Goal: Communication & Community: Connect with others

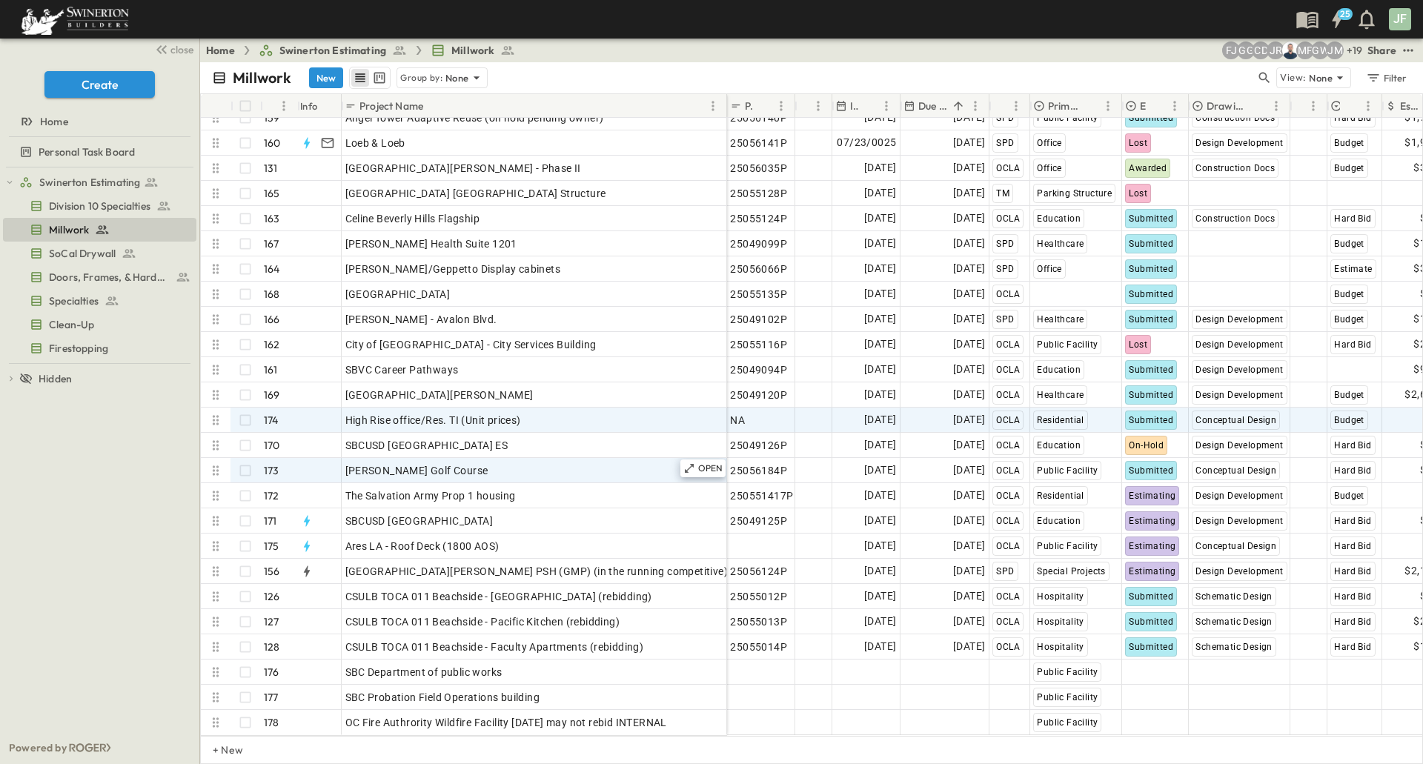
scroll to position [3878, 0]
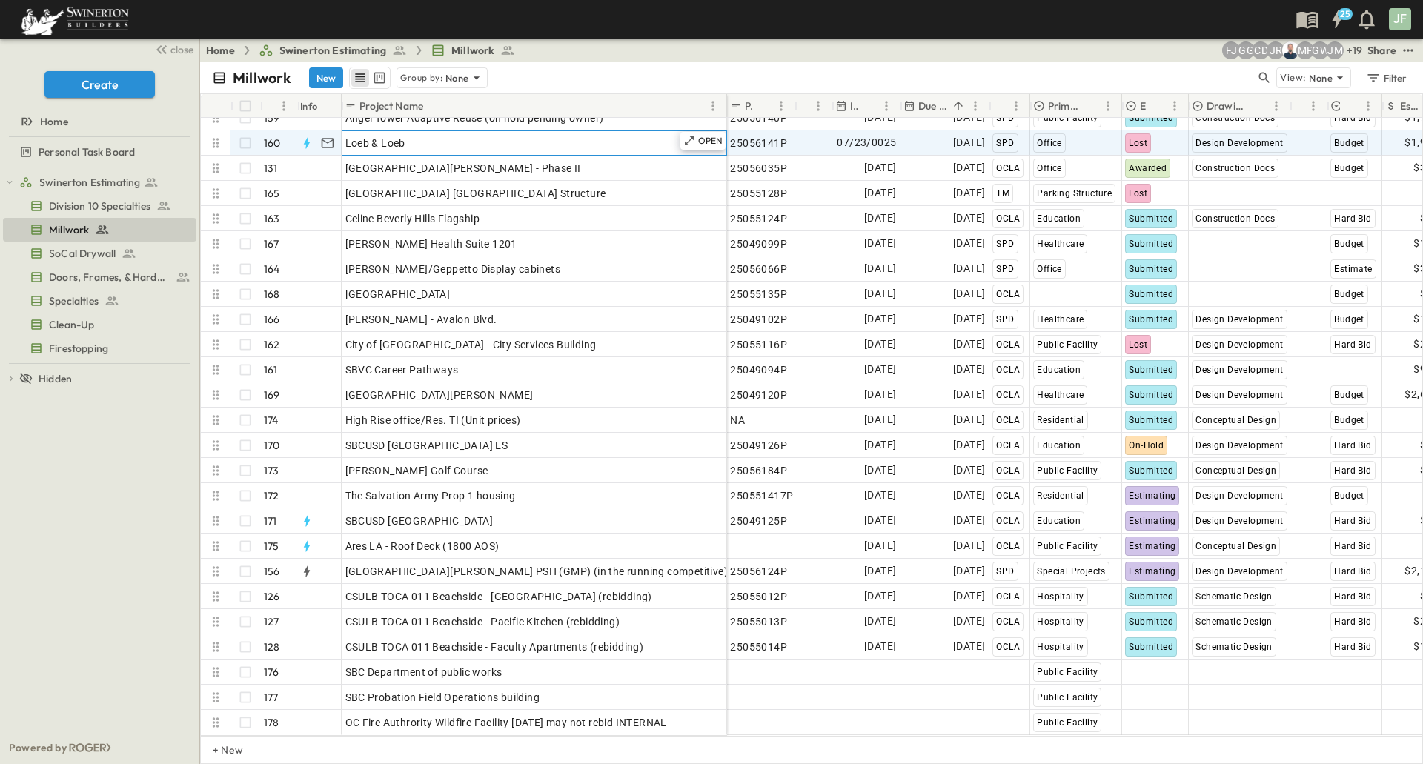
click at [512, 133] on div "Loeb & Loeb" at bounding box center [534, 143] width 378 height 21
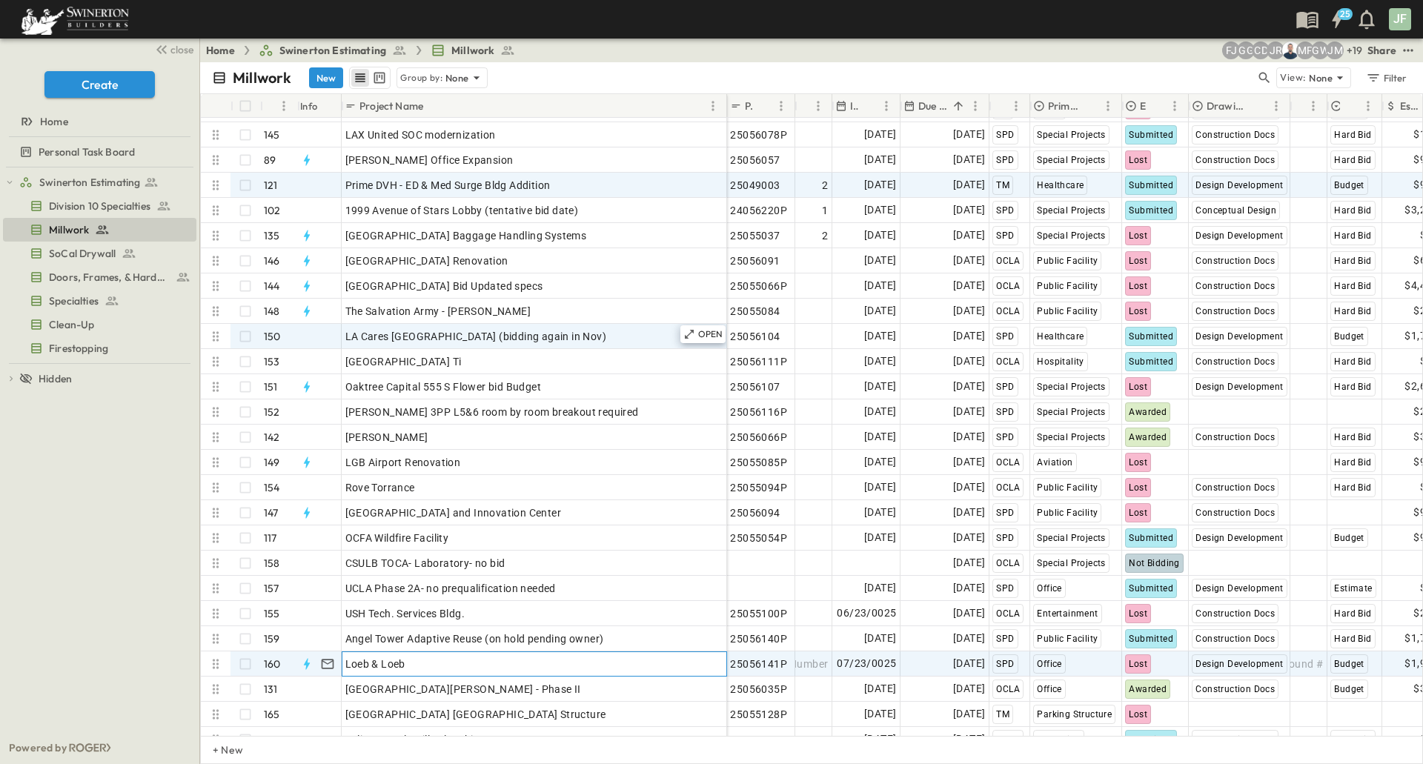
scroll to position [3286, 0]
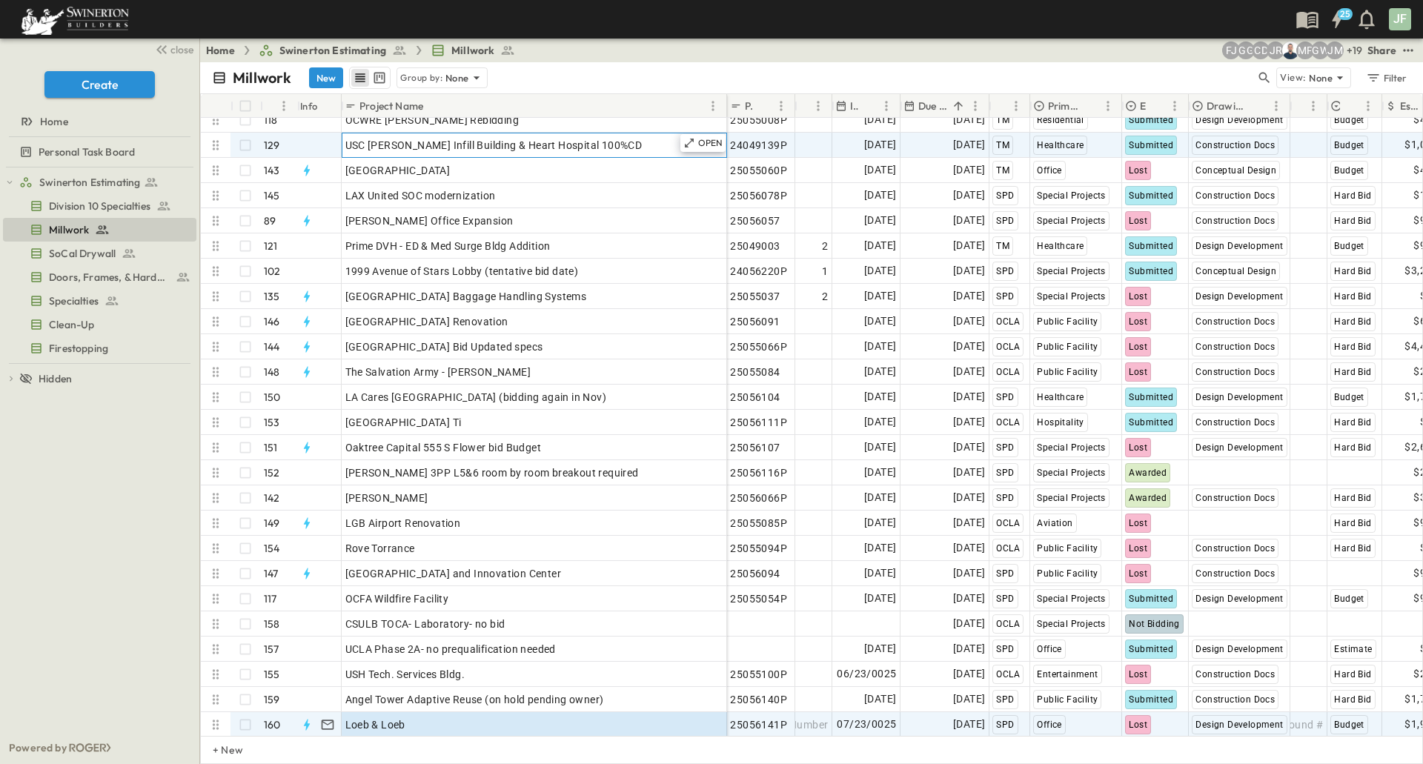
click at [522, 144] on span "USC [PERSON_NAME] Infill Building & Heart Hospital 100%CD" at bounding box center [493, 145] width 297 height 15
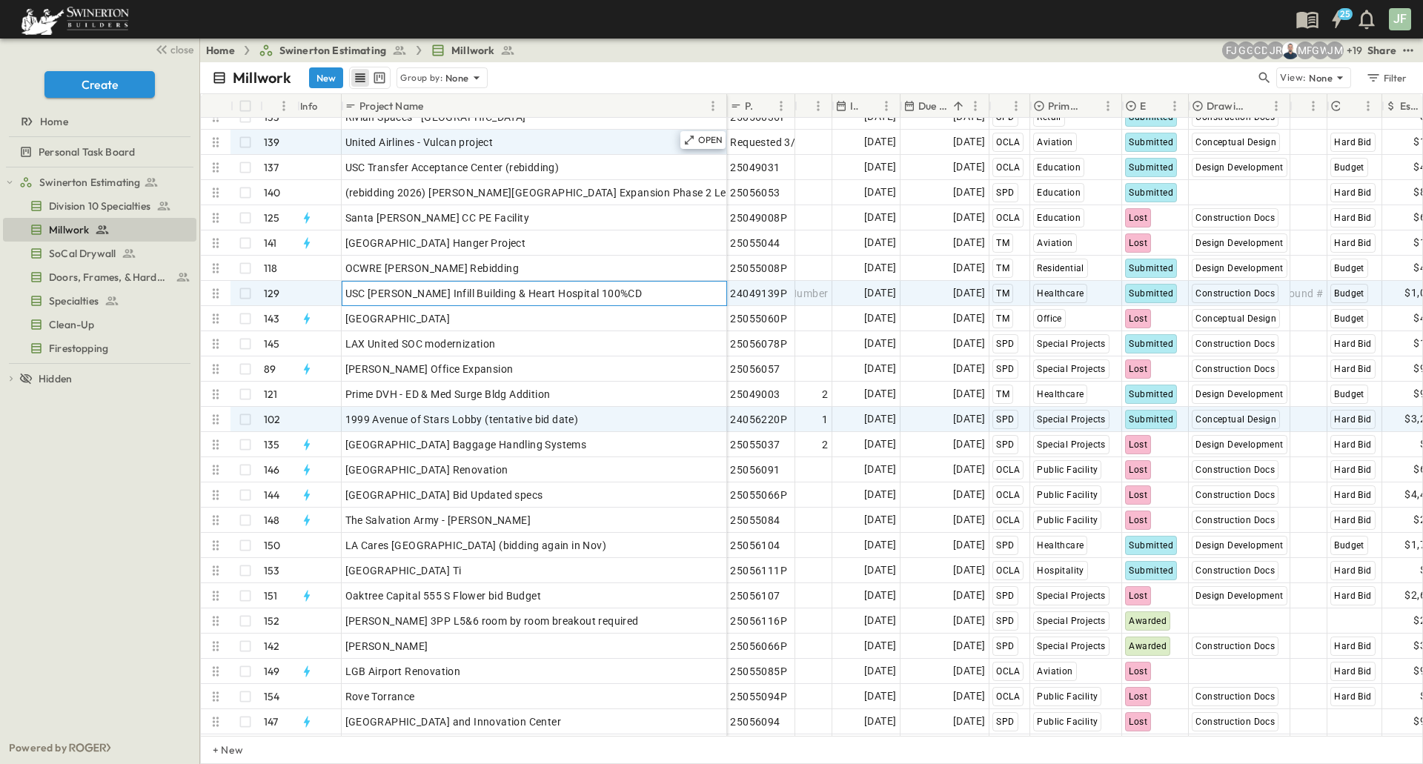
scroll to position [3063, 0]
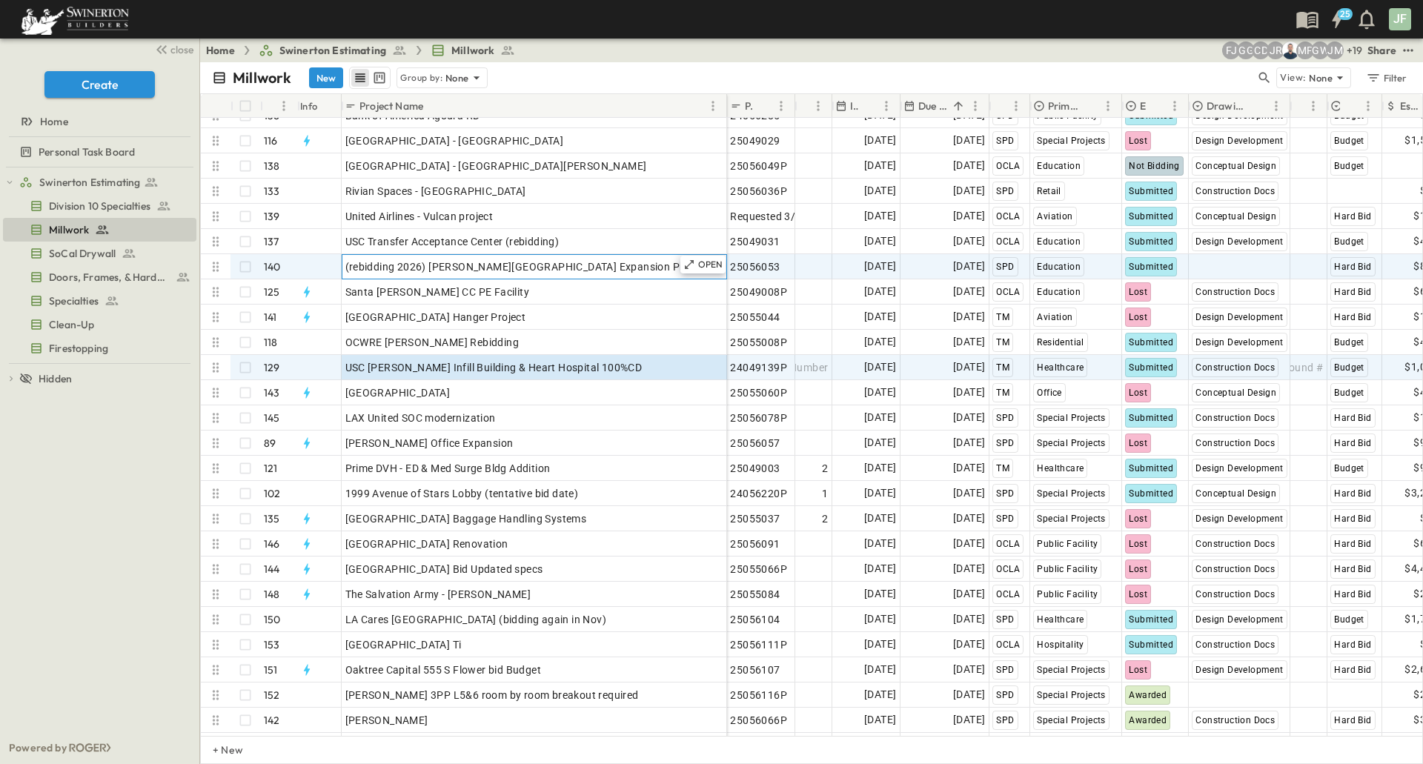
click at [491, 264] on span "(rebidding 2026) [PERSON_NAME][GEOGRAPHIC_DATA] Expansion Phase 2 Level 3&4" at bounding box center [553, 266] width 416 height 15
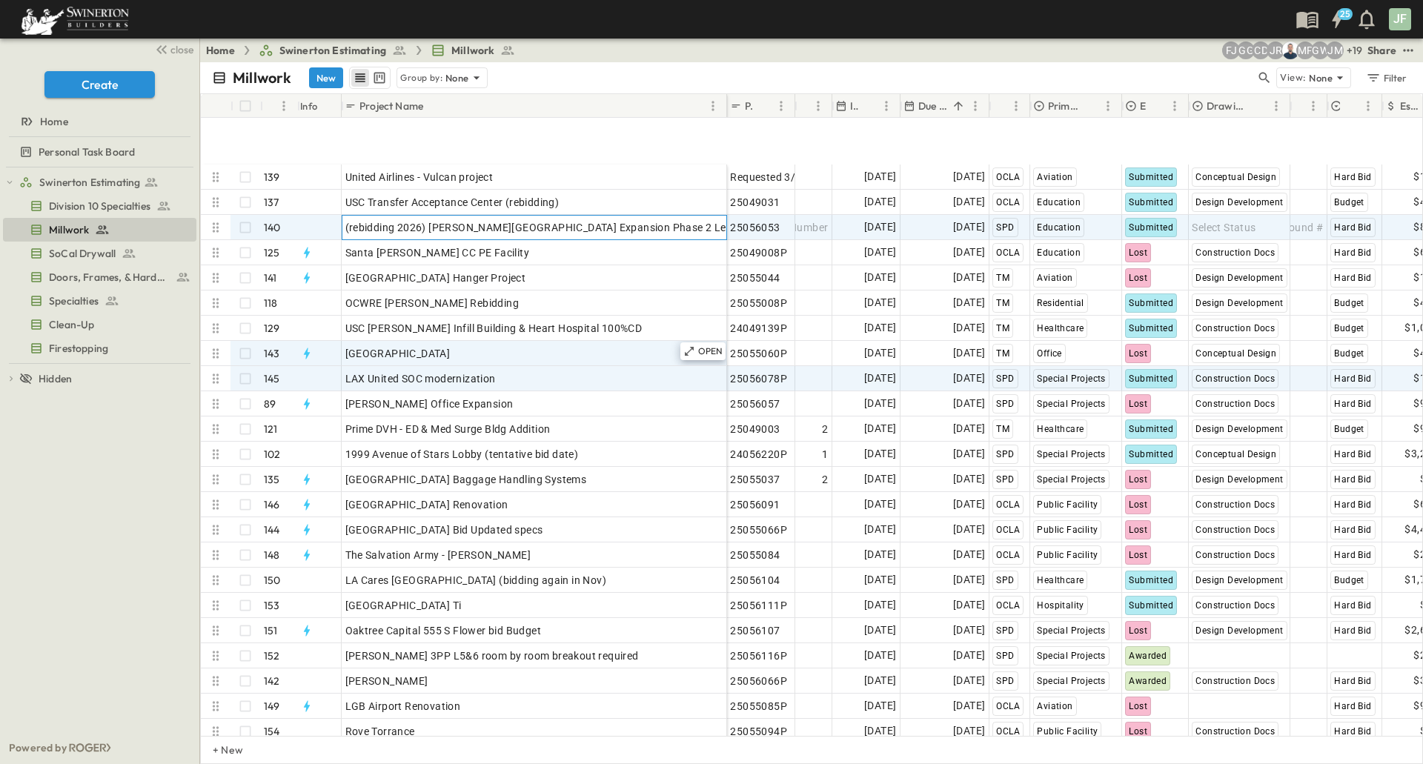
scroll to position [3211, 0]
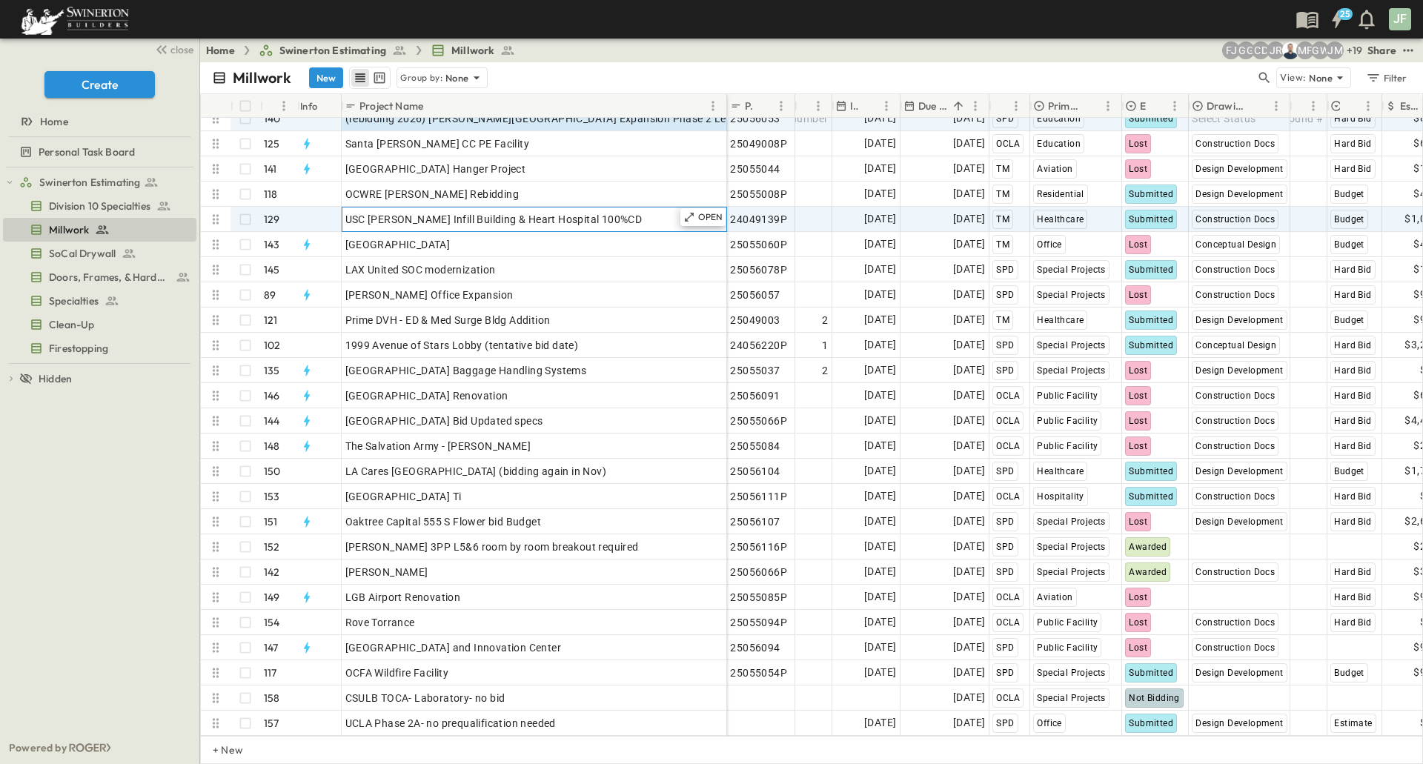
click at [483, 217] on span "USC [PERSON_NAME] Infill Building & Heart Hospital 100%CD" at bounding box center [493, 219] width 297 height 15
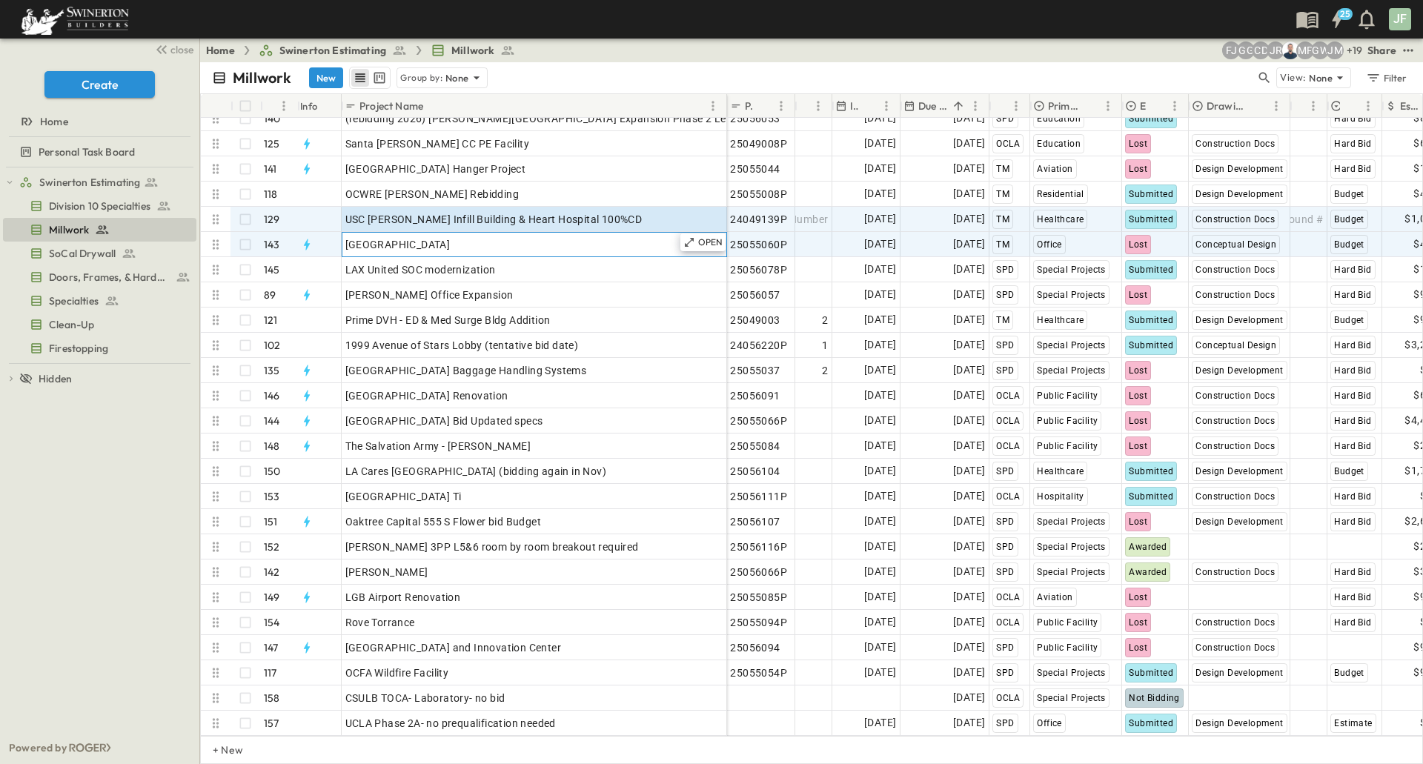
click at [451, 243] on span "[GEOGRAPHIC_DATA]" at bounding box center [397, 244] width 105 height 15
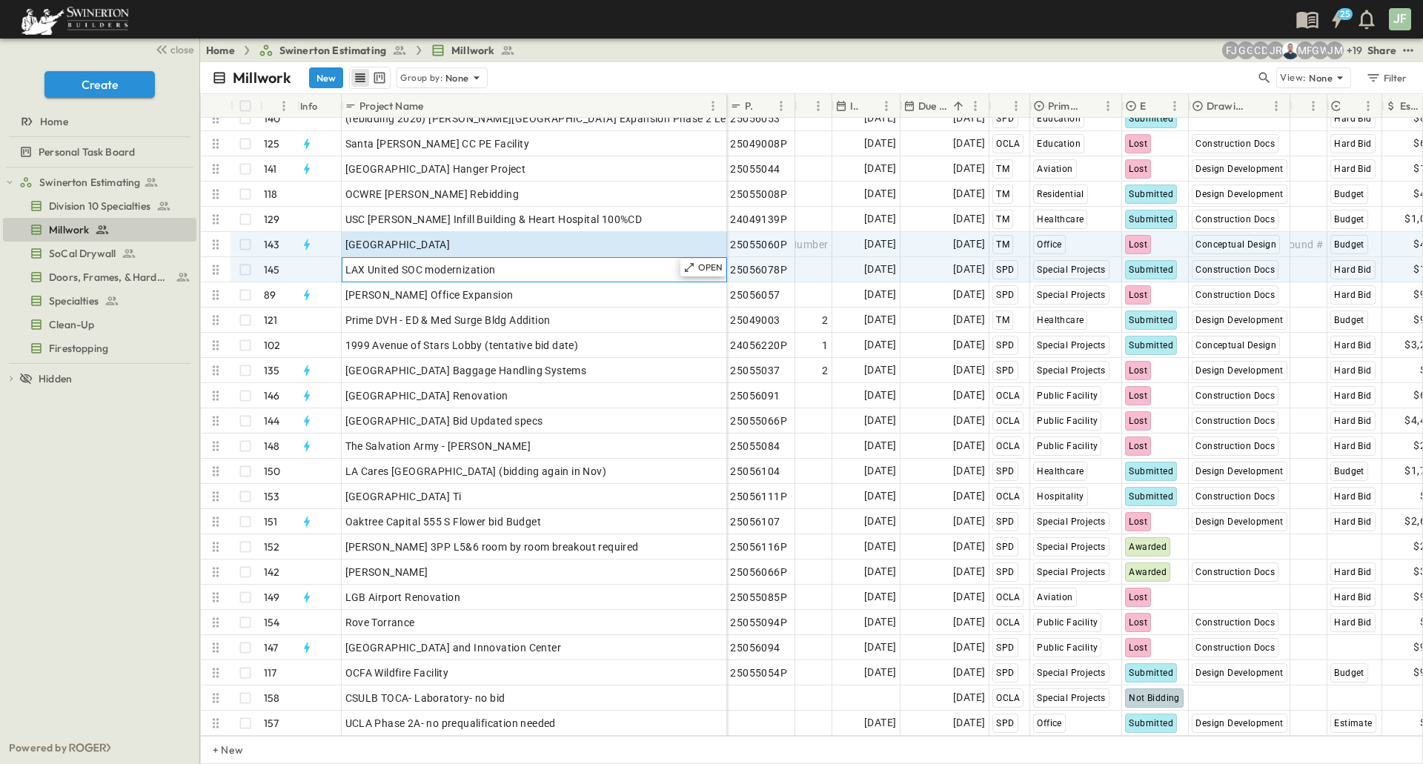
click at [513, 270] on div "LAX United SOC modernization" at bounding box center [534, 269] width 378 height 21
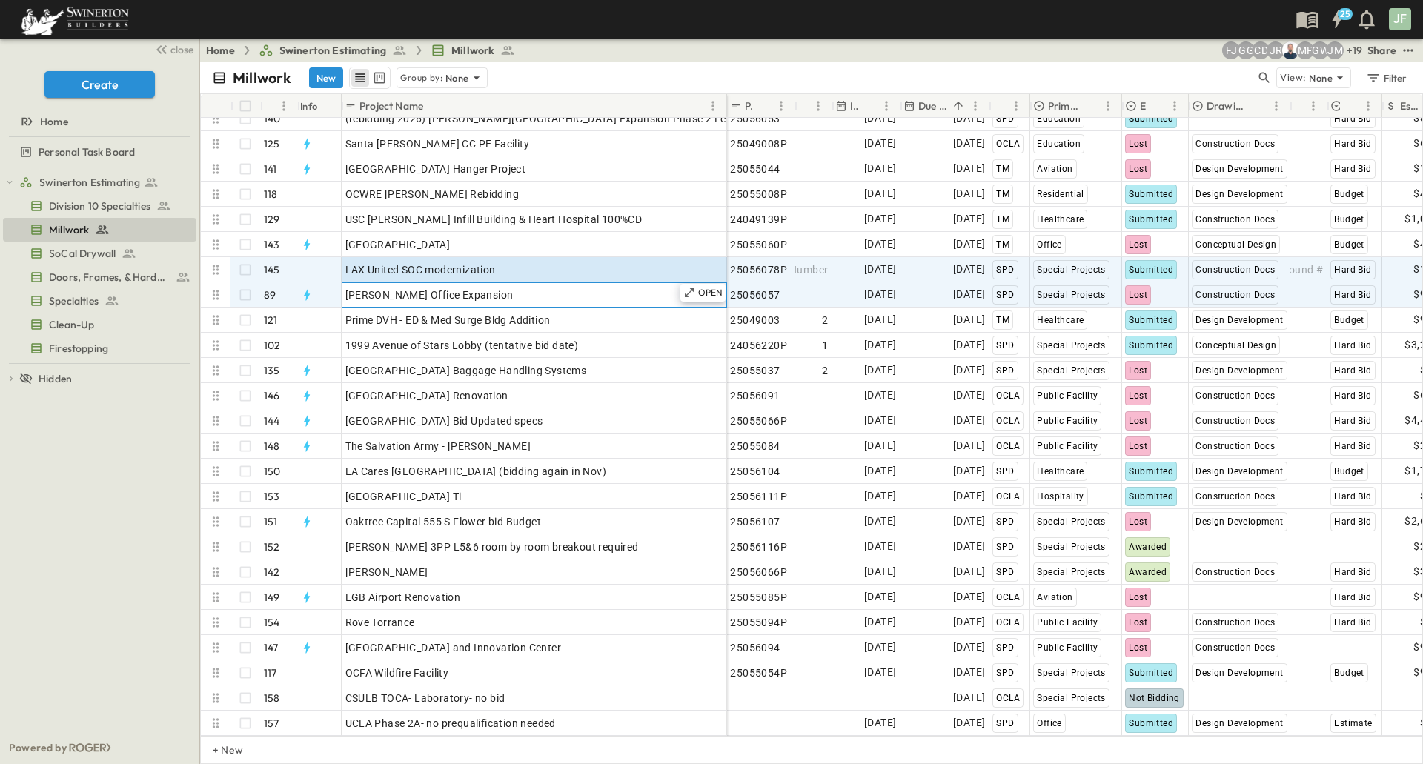
click at [505, 296] on div "[PERSON_NAME] Office Expansion" at bounding box center [534, 295] width 378 height 21
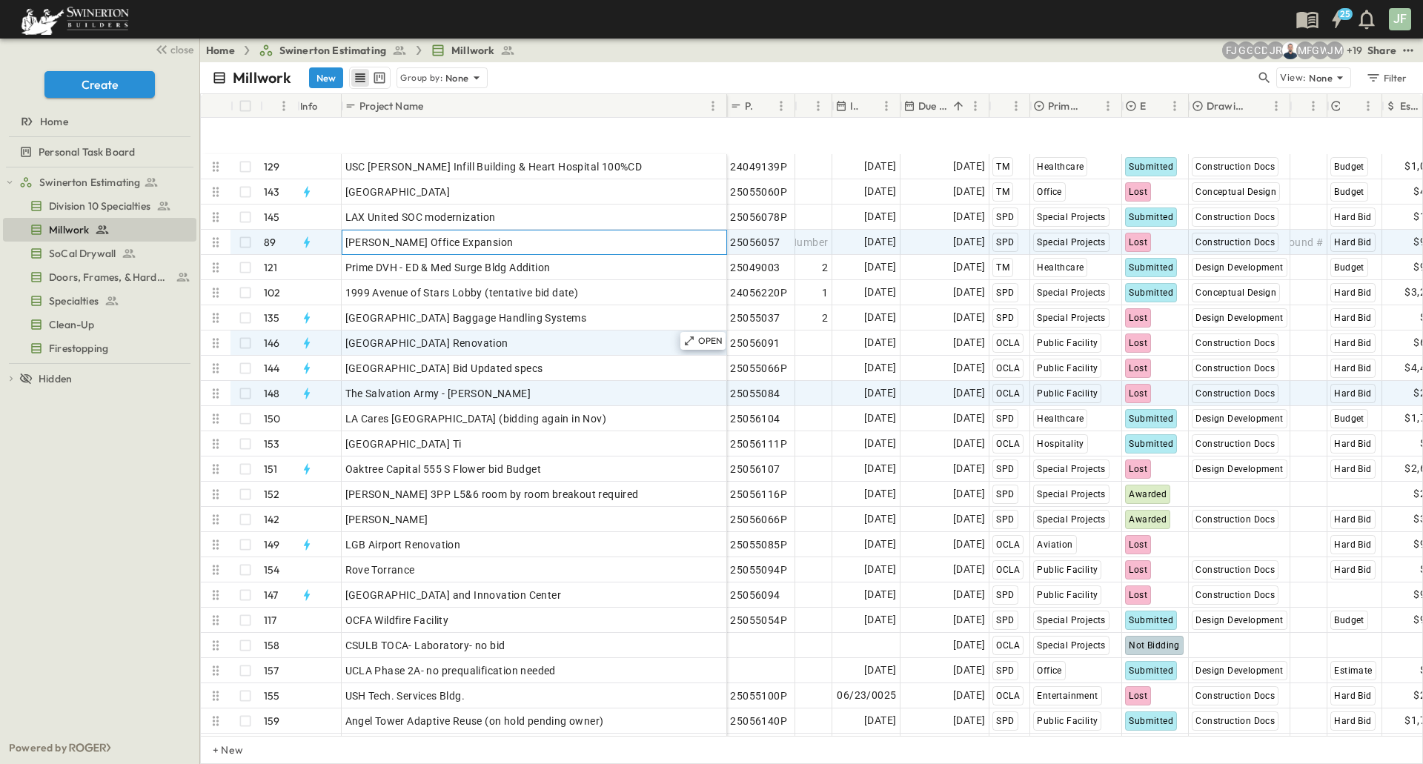
scroll to position [3360, 0]
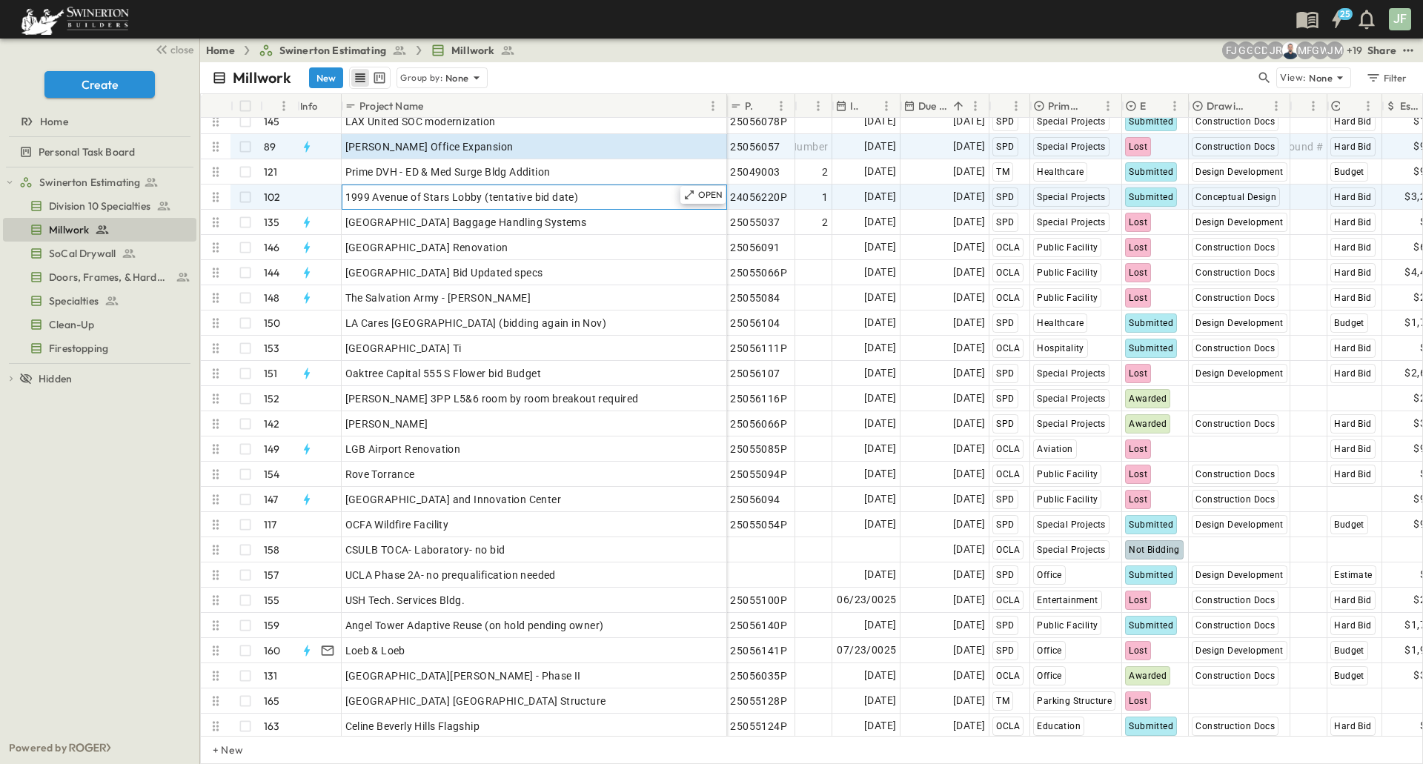
click at [493, 200] on span "1999 Avenue of Stars Lobby (tentative bid date)" at bounding box center [461, 197] width 233 height 15
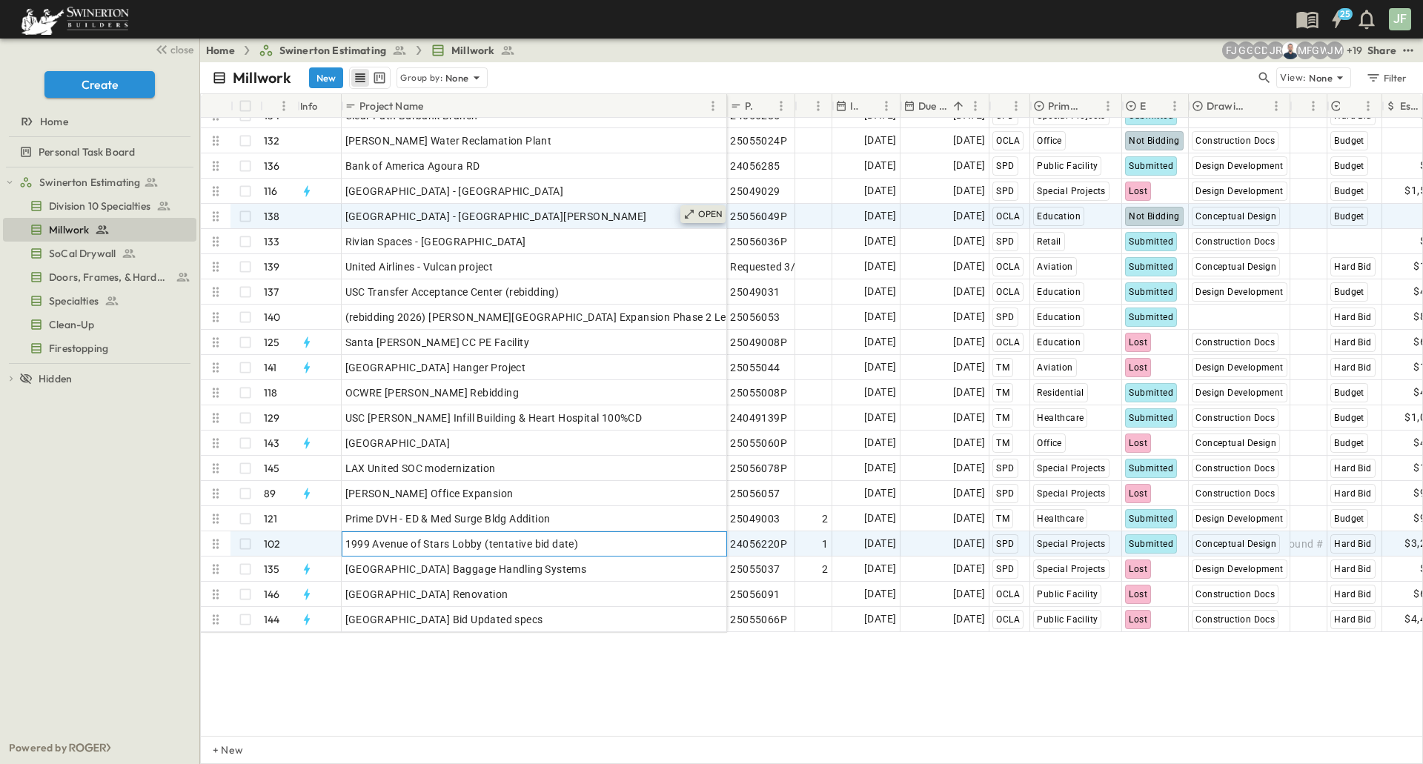
scroll to position [2841, 0]
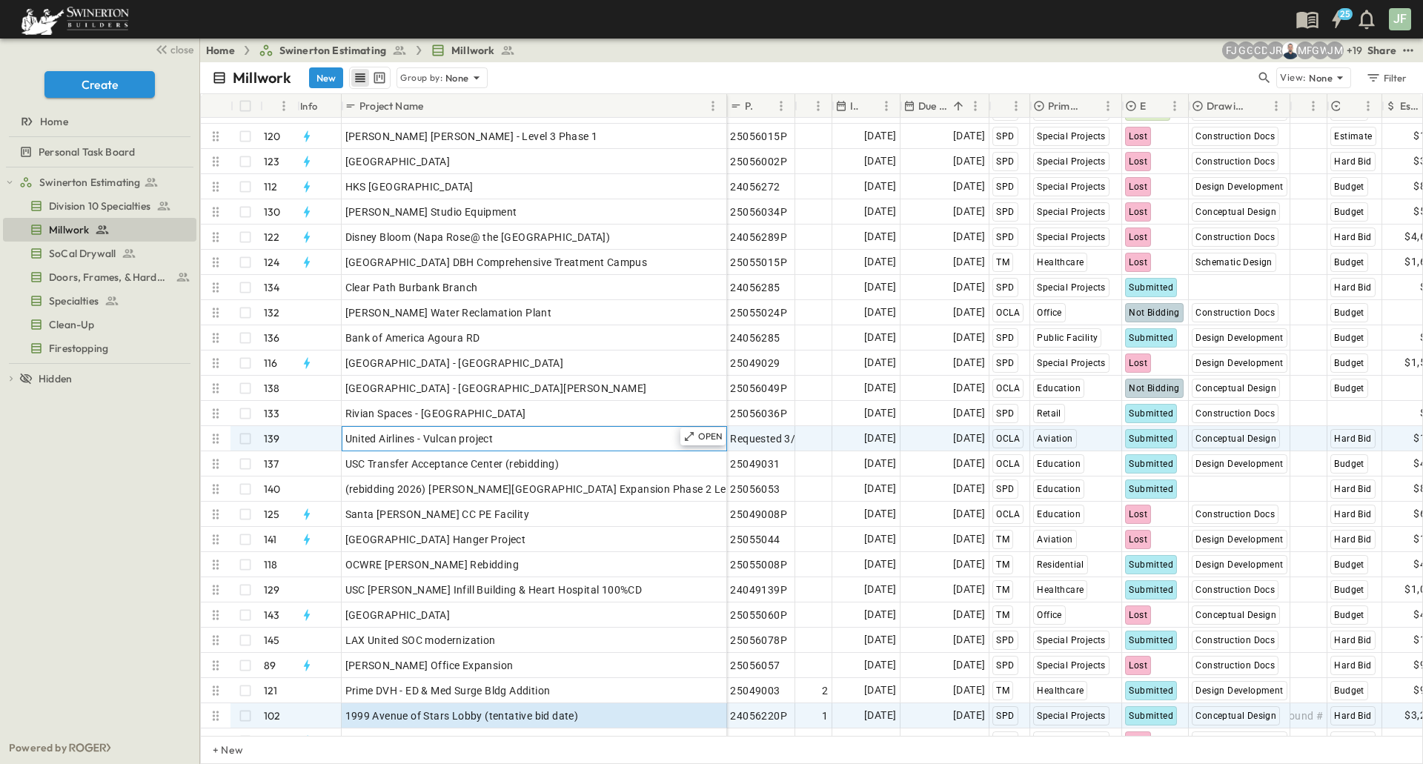
click at [567, 436] on div "United Airlines - Vulcan project" at bounding box center [534, 438] width 378 height 21
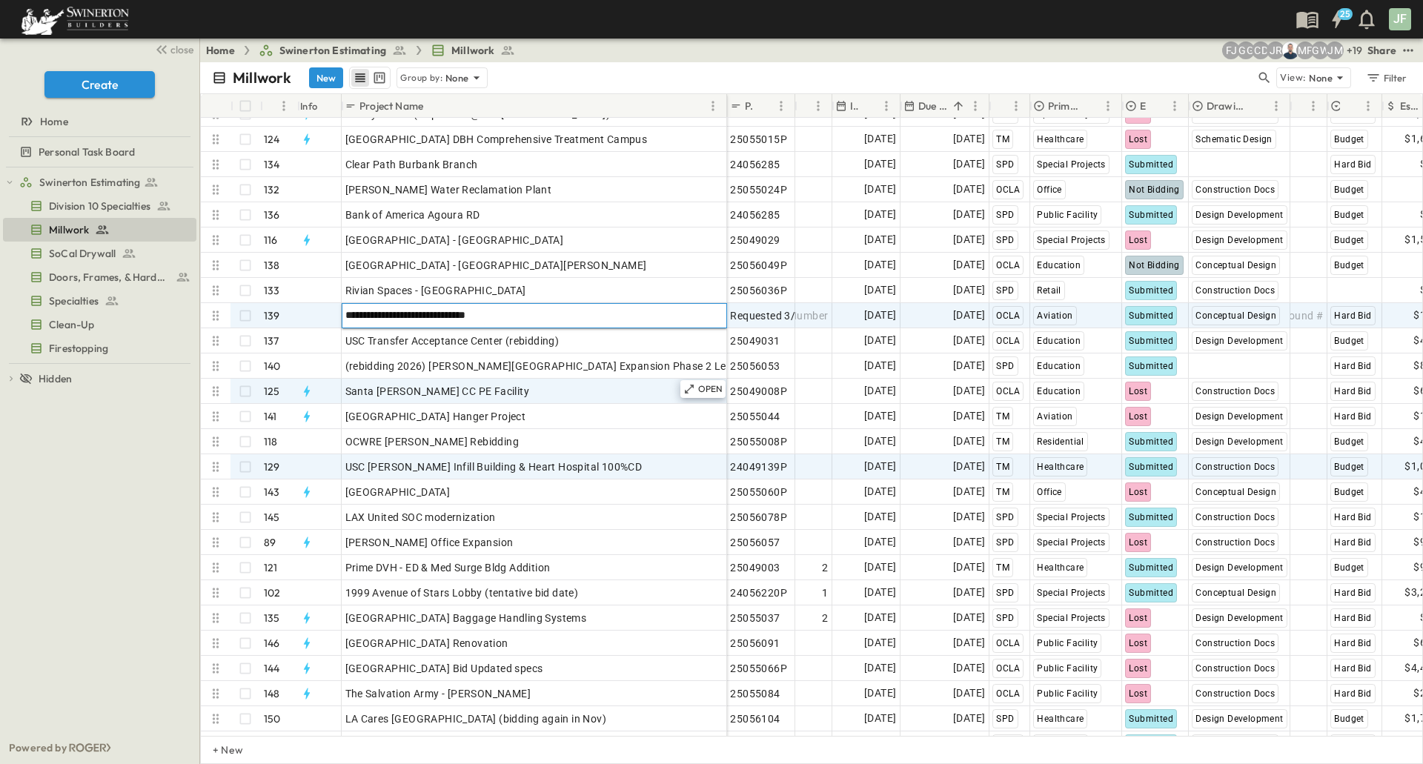
scroll to position [2989, 0]
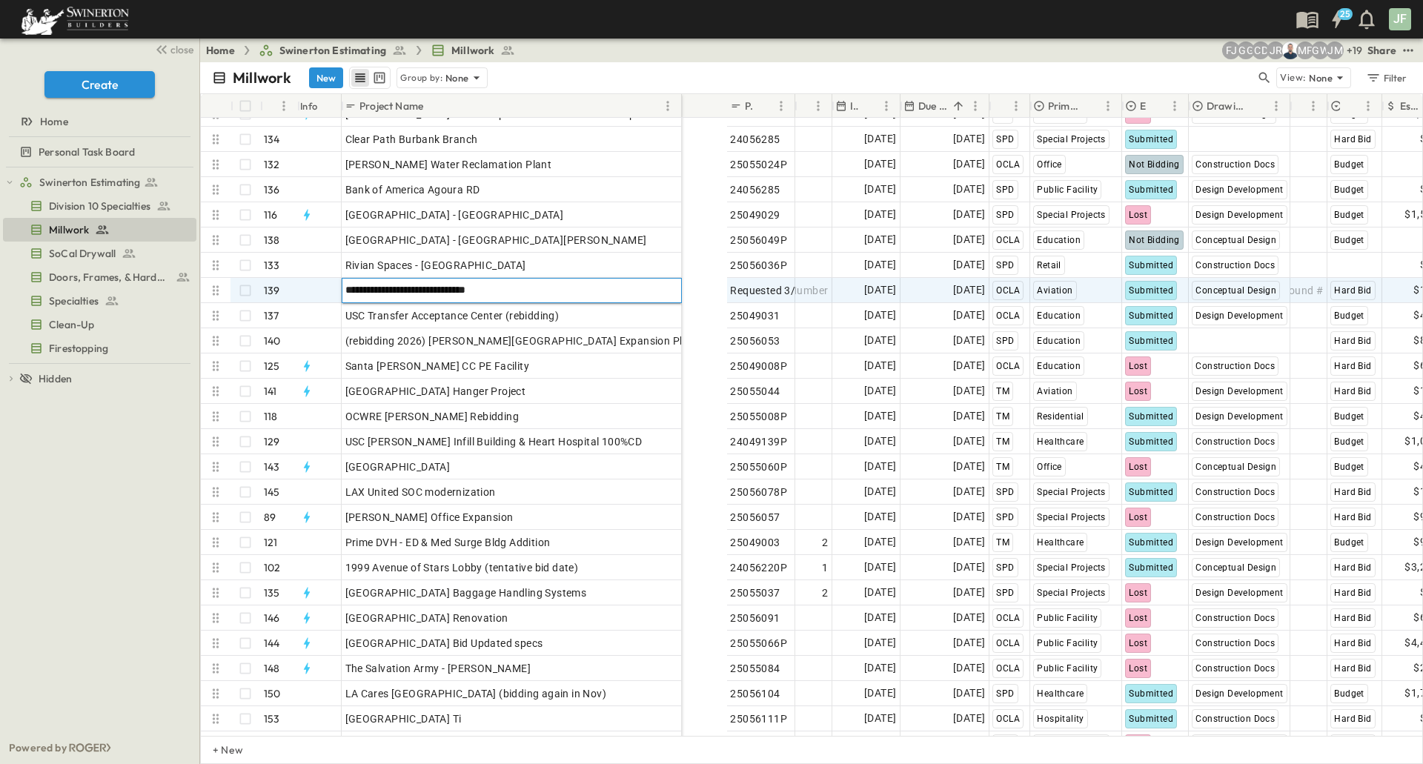
drag, startPoint x: 708, startPoint y: 102, endPoint x: 680, endPoint y: 108, distance: 28.2
click at [680, 108] on div at bounding box center [682, 105] width 15 height 41
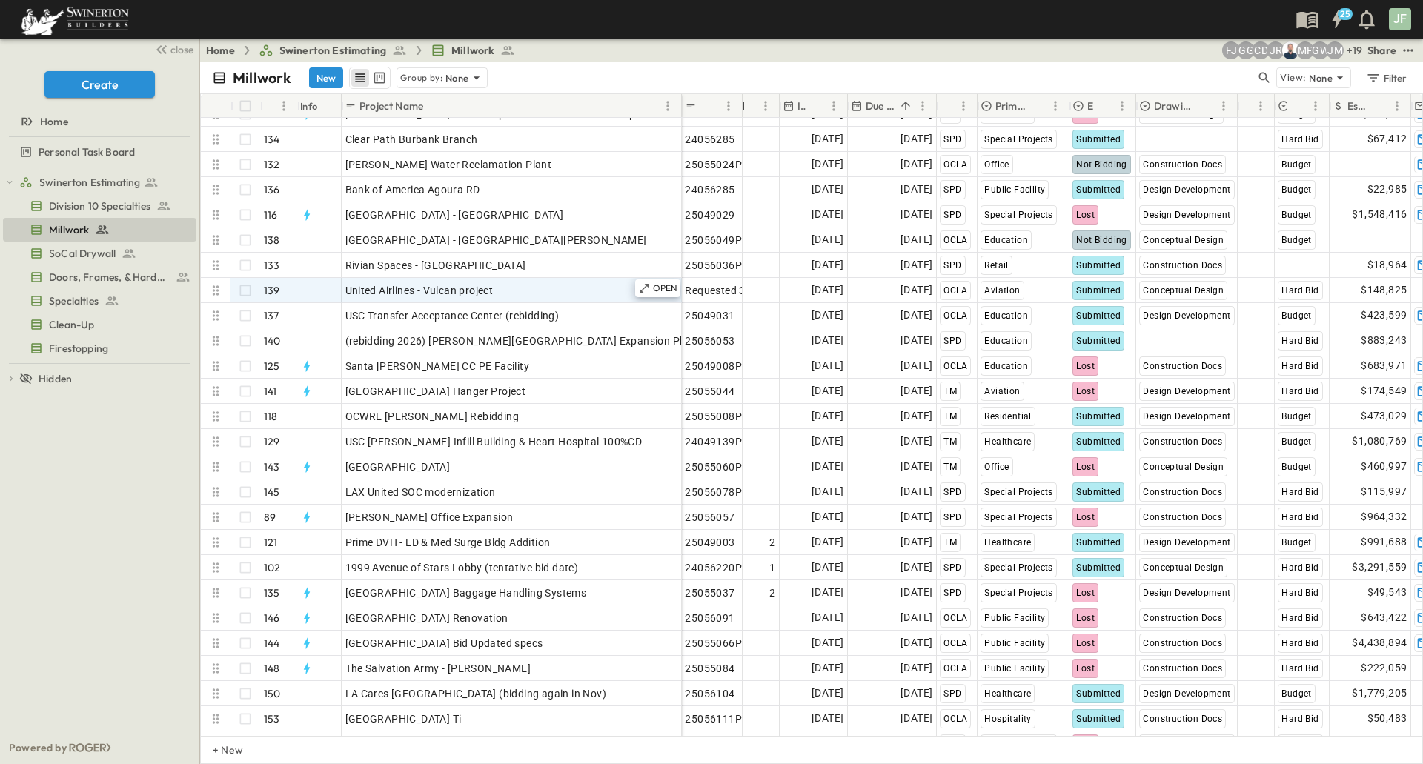
drag, startPoint x: 745, startPoint y: 101, endPoint x: 774, endPoint y: 101, distance: 29.6
click at [738, 98] on div at bounding box center [743, 105] width 15 height 41
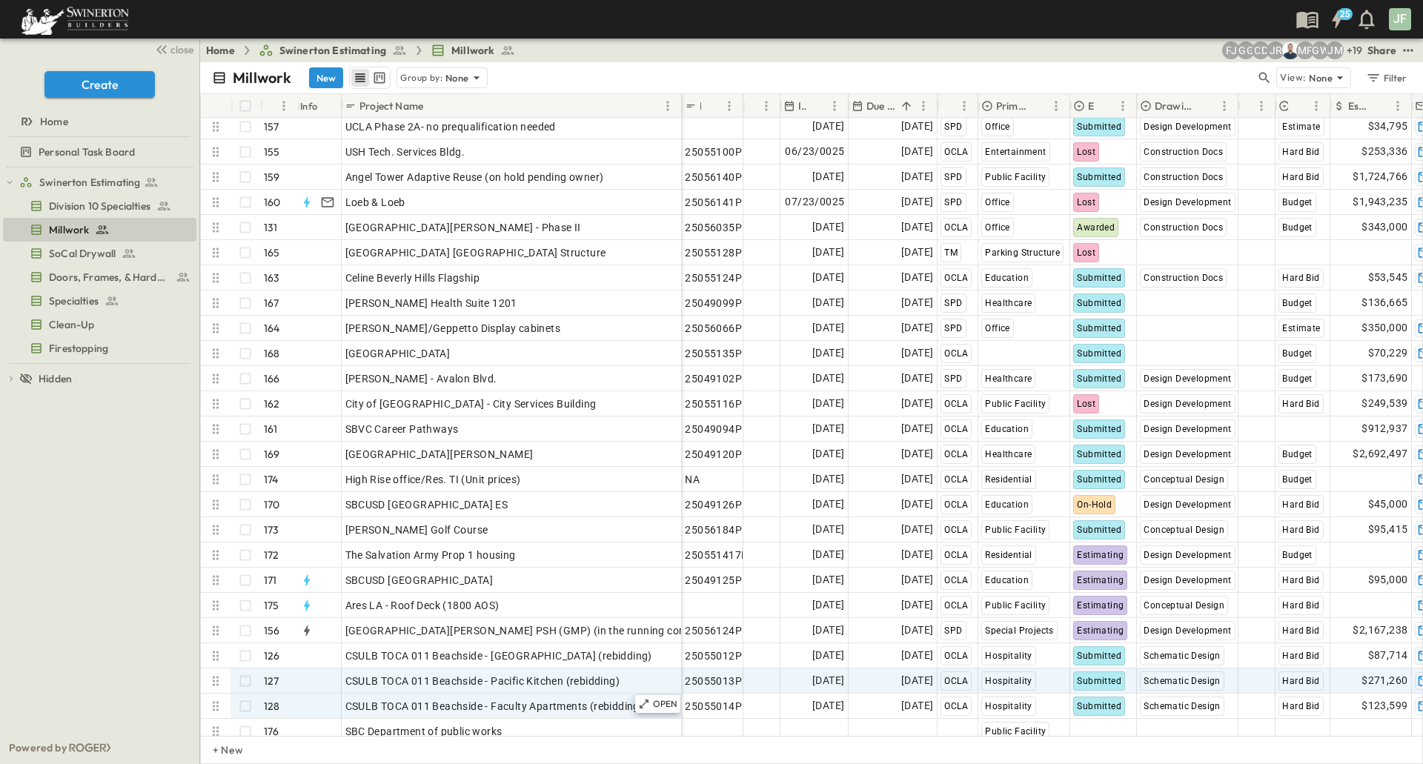
scroll to position [3878, 0]
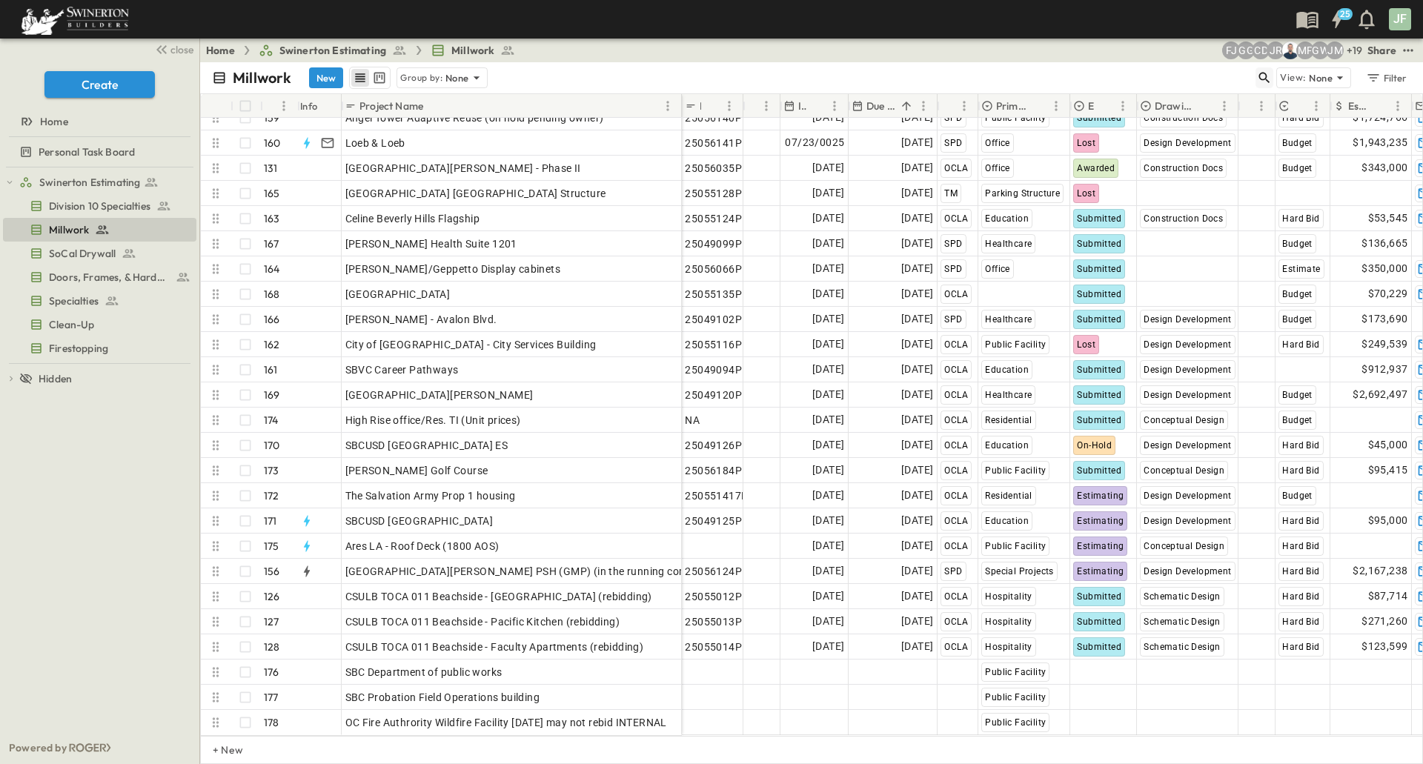
click at [1265, 82] on icon "button" at bounding box center [1264, 77] width 15 height 15
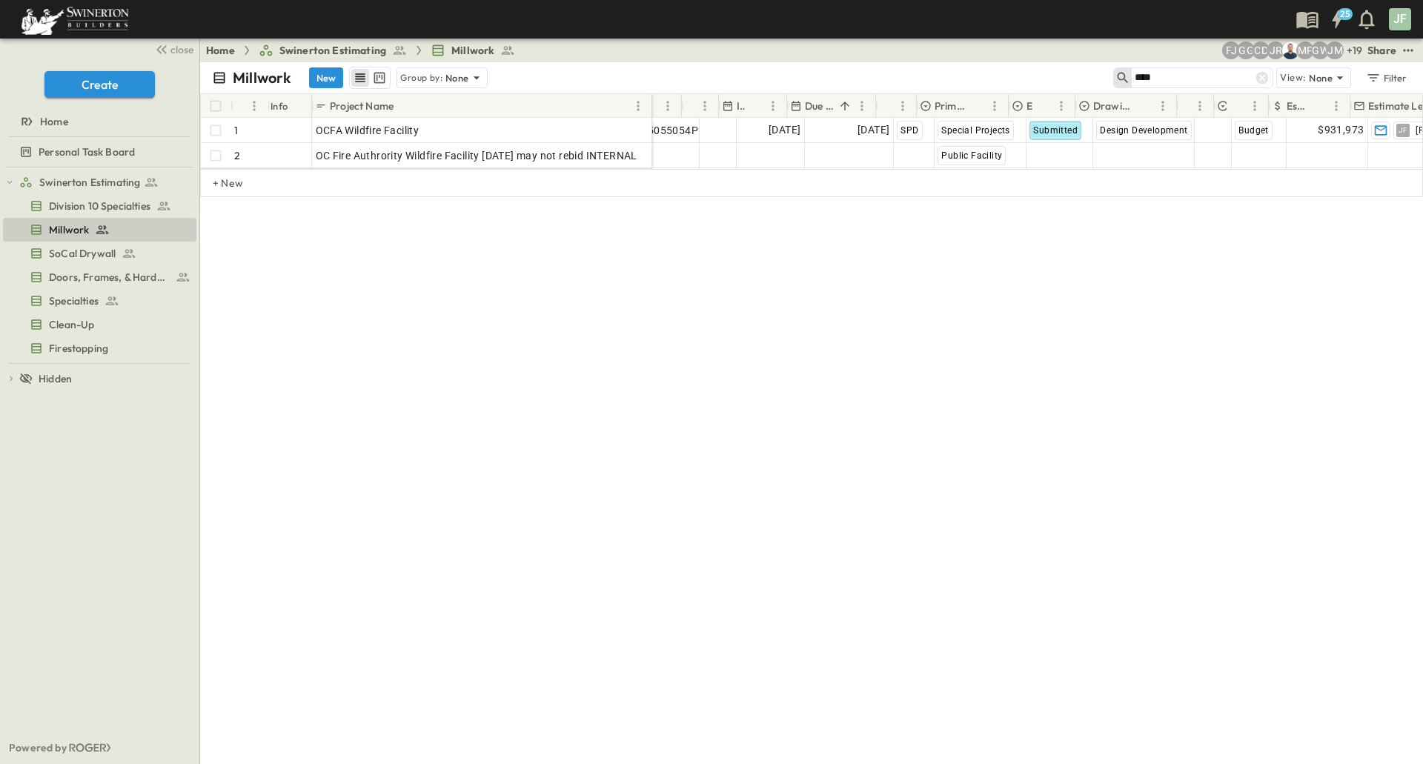
scroll to position [0, 0]
type input "****"
click at [1261, 79] on icon at bounding box center [1261, 77] width 15 height 15
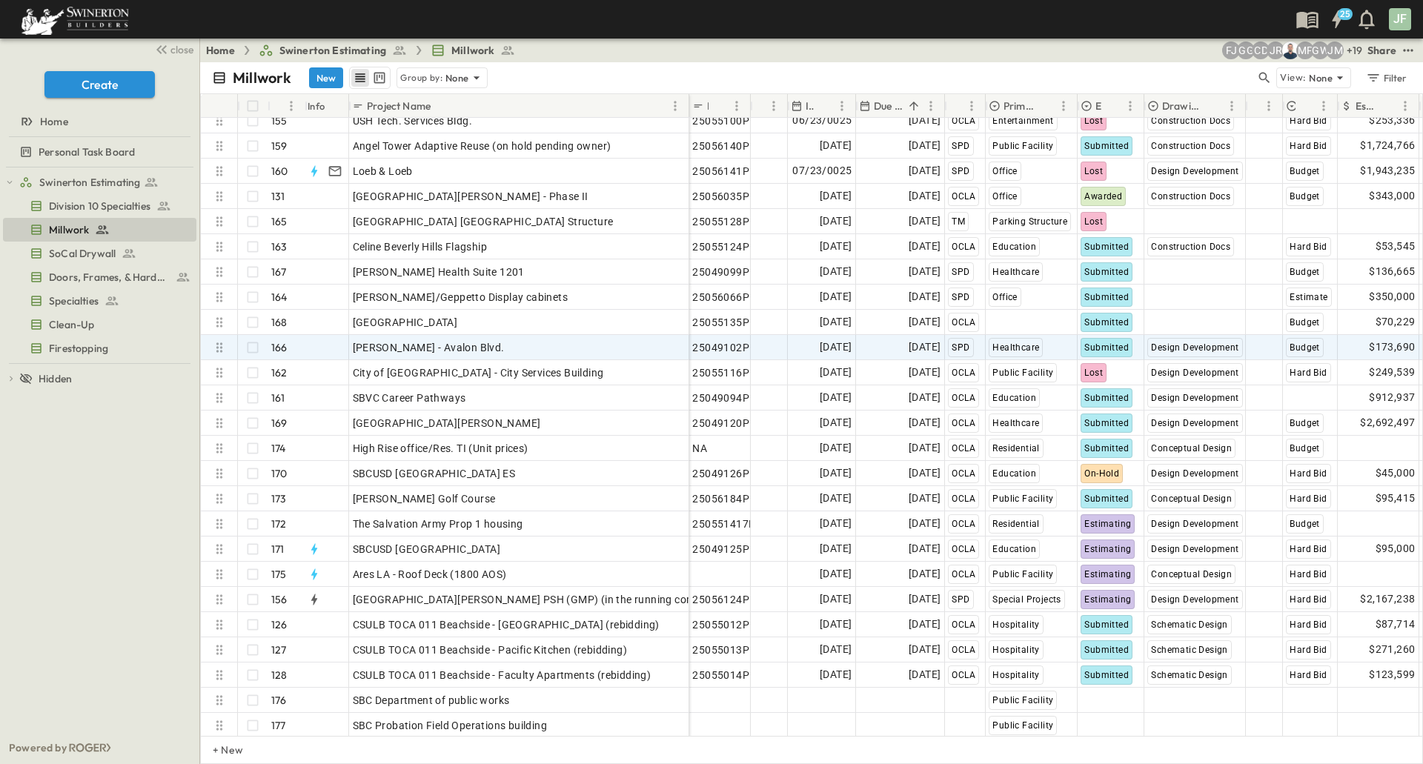
scroll to position [3878, 0]
